Goal: Information Seeking & Learning: Find specific fact

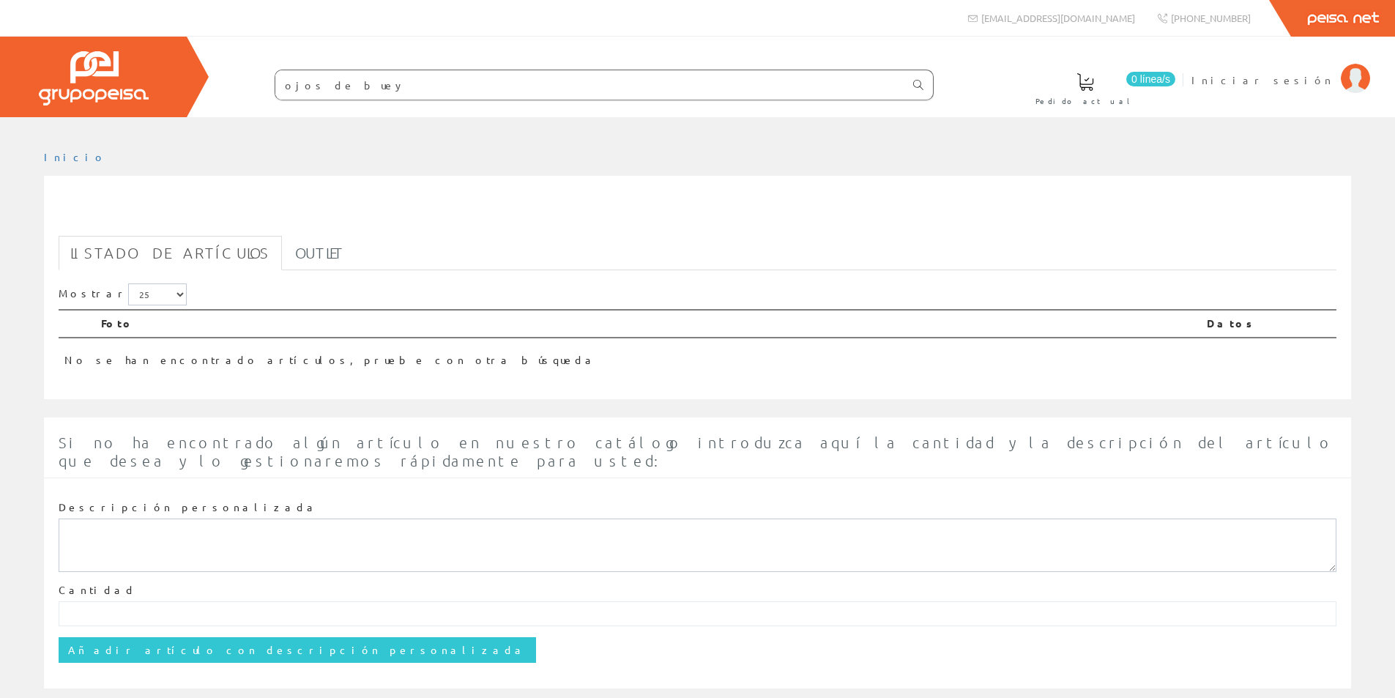
click at [919, 84] on icon at bounding box center [918, 85] width 10 height 10
click at [174, 57] on html "ojos de buey [EMAIL_ADDRESS][DOMAIN_NAME]" at bounding box center [697, 349] width 1395 height 698
drag, startPoint x: 402, startPoint y: 96, endPoint x: 201, endPoint y: 84, distance: 201.1
click at [201, 84] on div "0 línea/s Pedido actual Iniciar sesión" at bounding box center [697, 77] width 1395 height 81
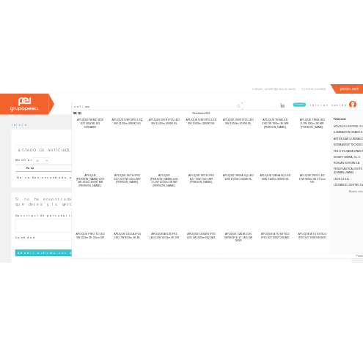
scroll to position [13478, 0]
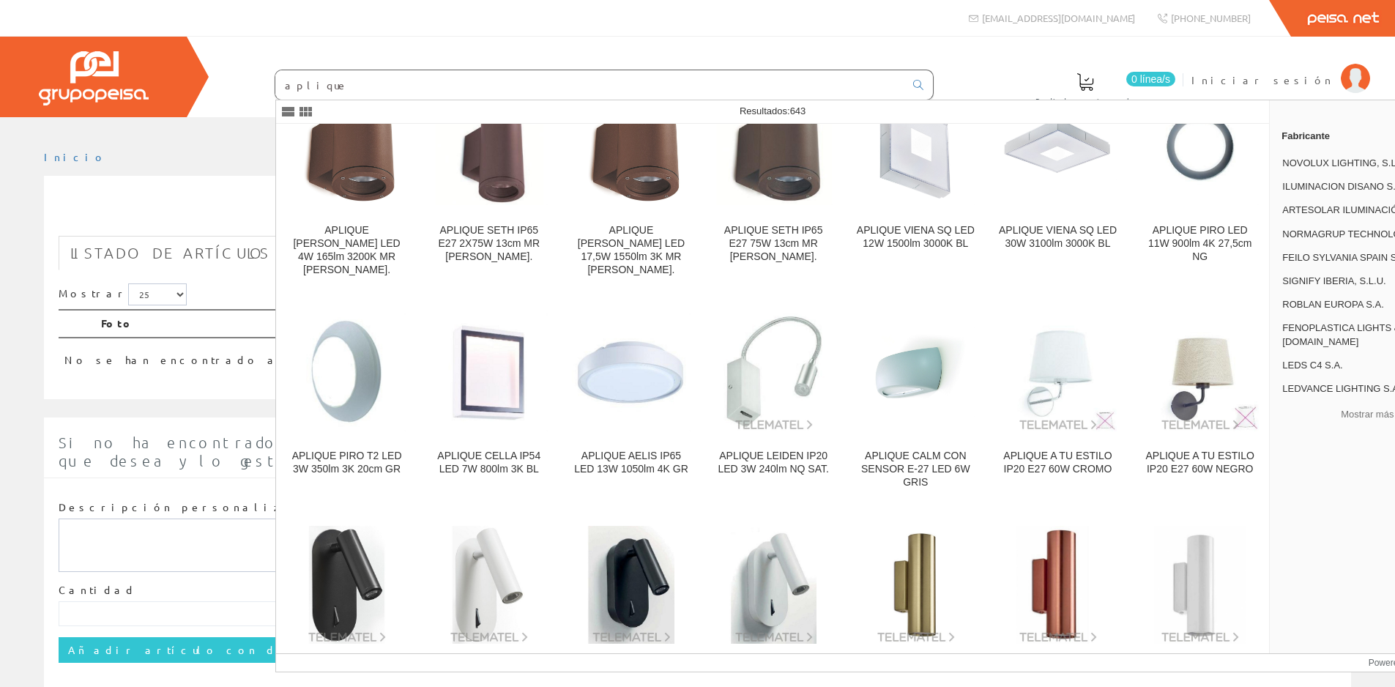
type input "aplique"
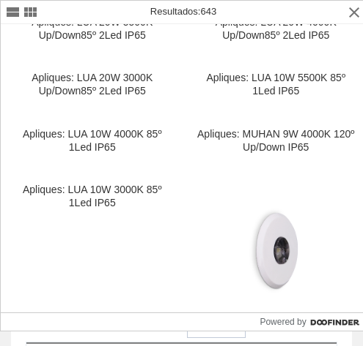
scroll to position [41385, 0]
